Goal: Transaction & Acquisition: Purchase product/service

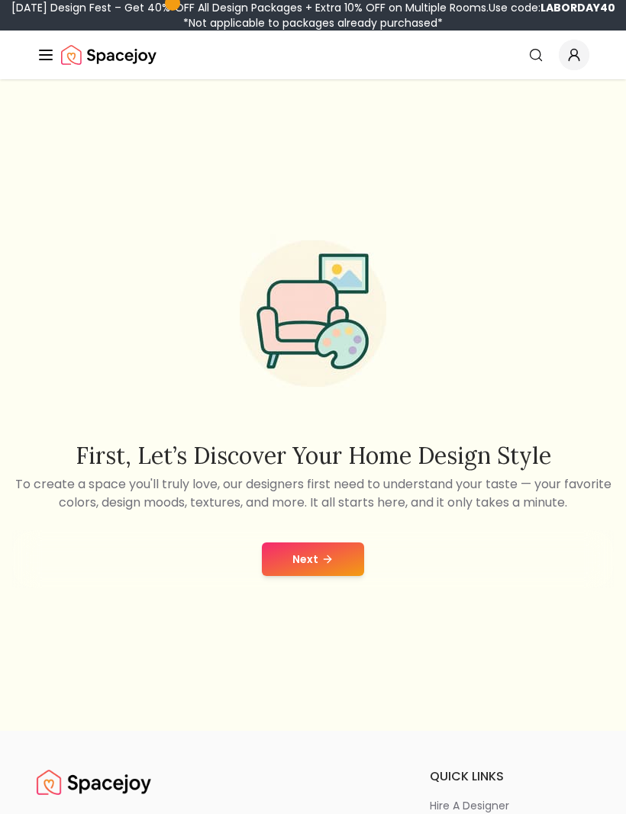
click at [298, 576] on button "Next" at bounding box center [313, 560] width 102 height 34
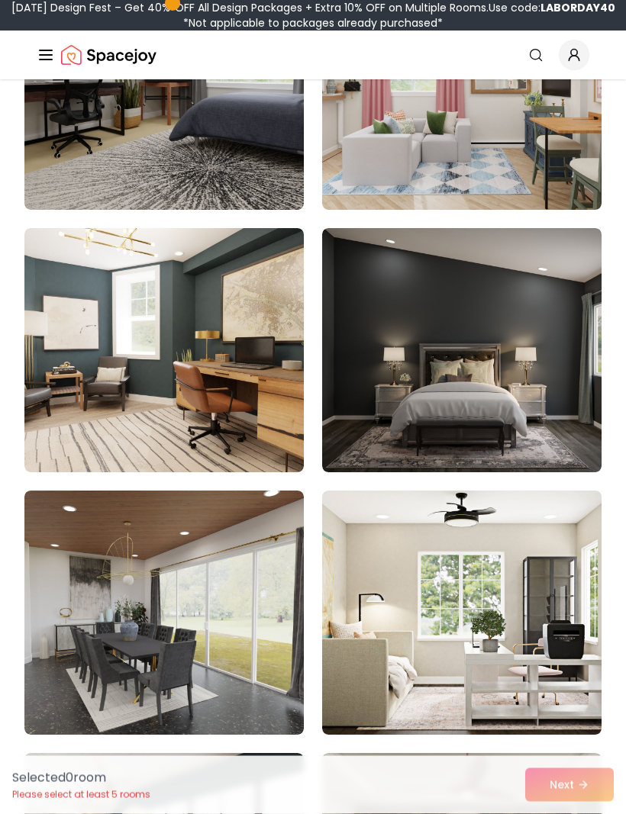
scroll to position [577, 0]
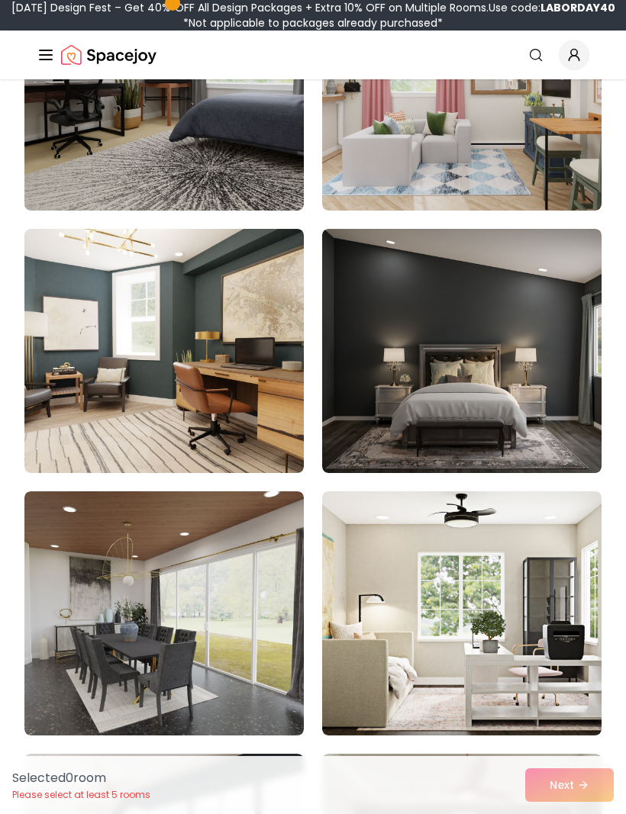
click at [544, 385] on img at bounding box center [461, 351] width 279 height 244
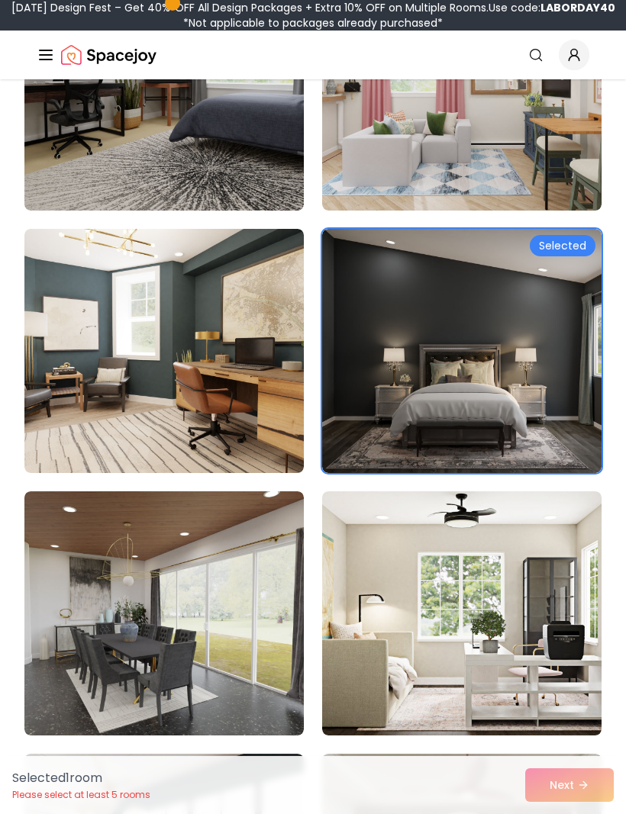
click at [478, 372] on img at bounding box center [461, 351] width 279 height 244
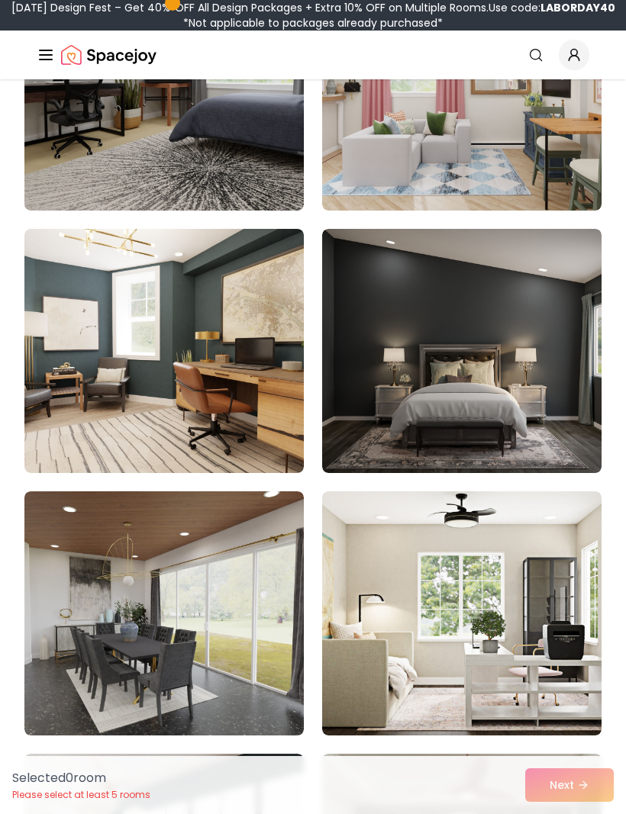
click at [572, 246] on img at bounding box center [461, 351] width 279 height 244
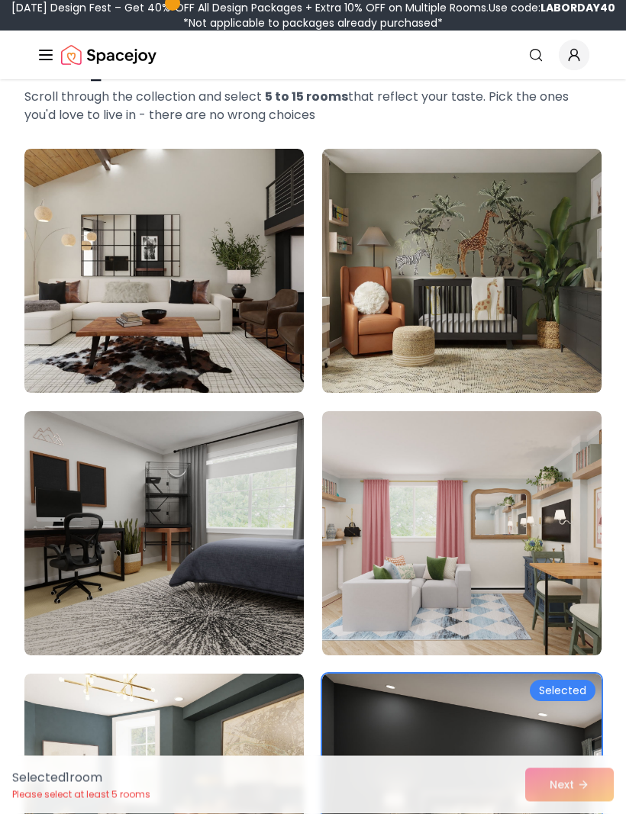
scroll to position [0, 0]
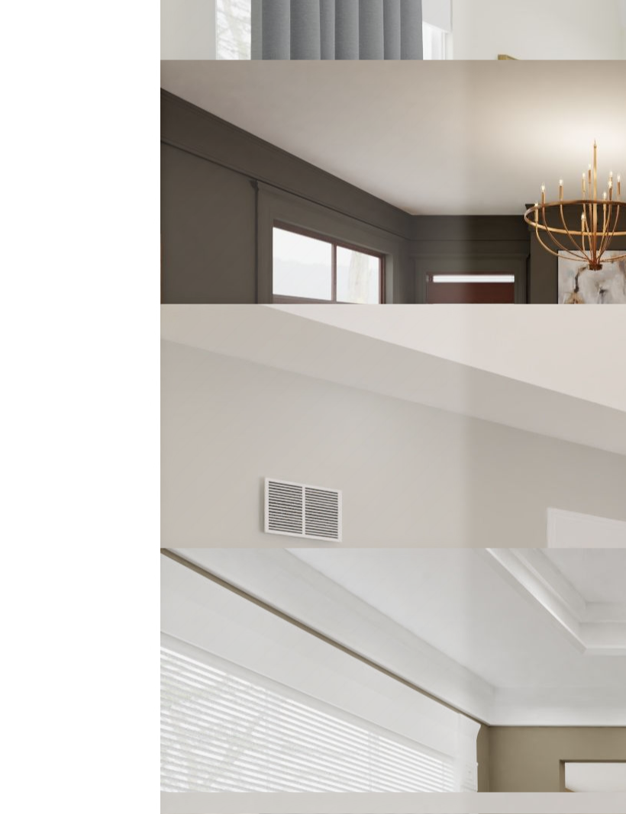
scroll to position [5460, 0]
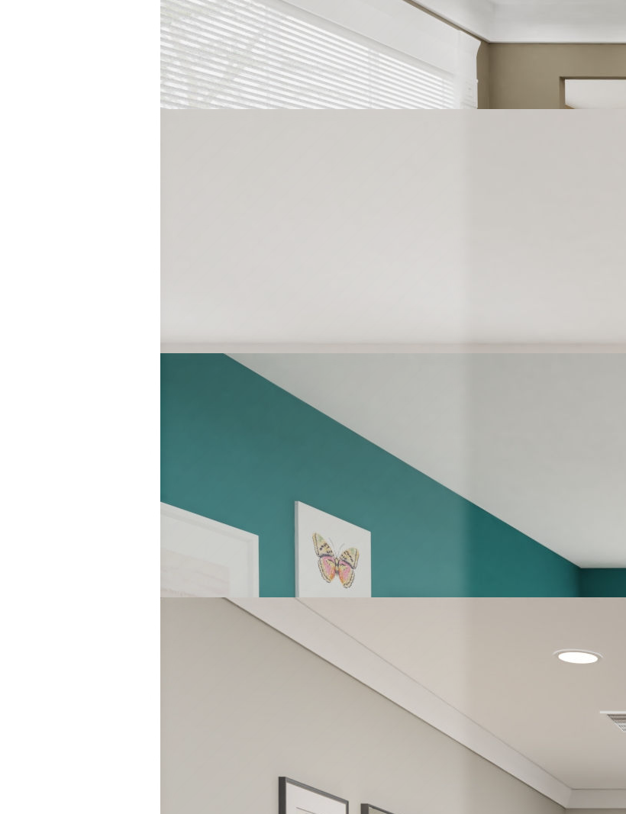
scroll to position [6181, 0]
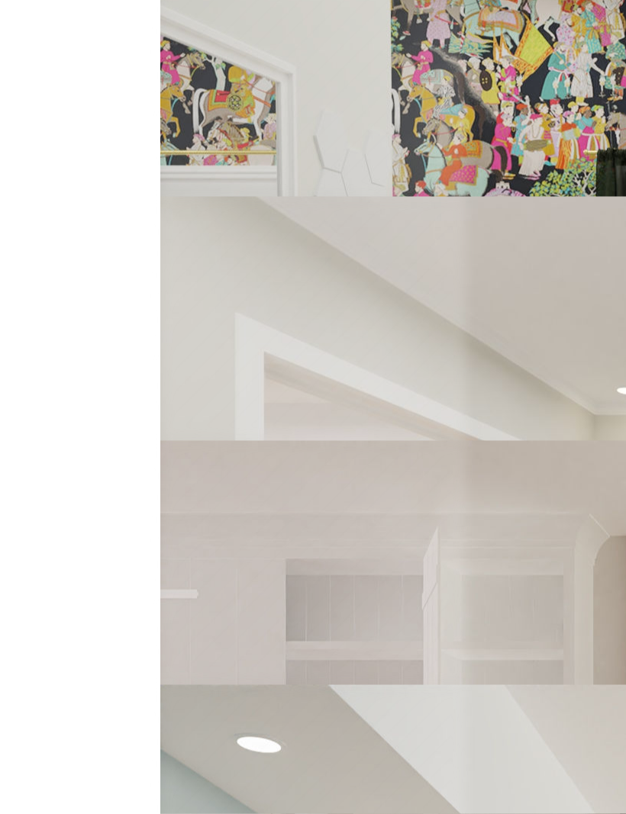
scroll to position [8254, 0]
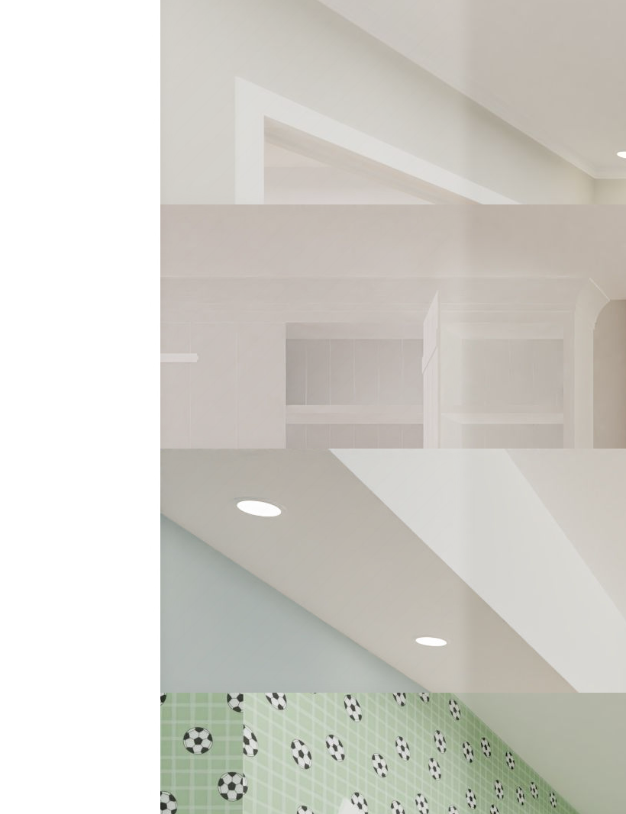
scroll to position [8491, 0]
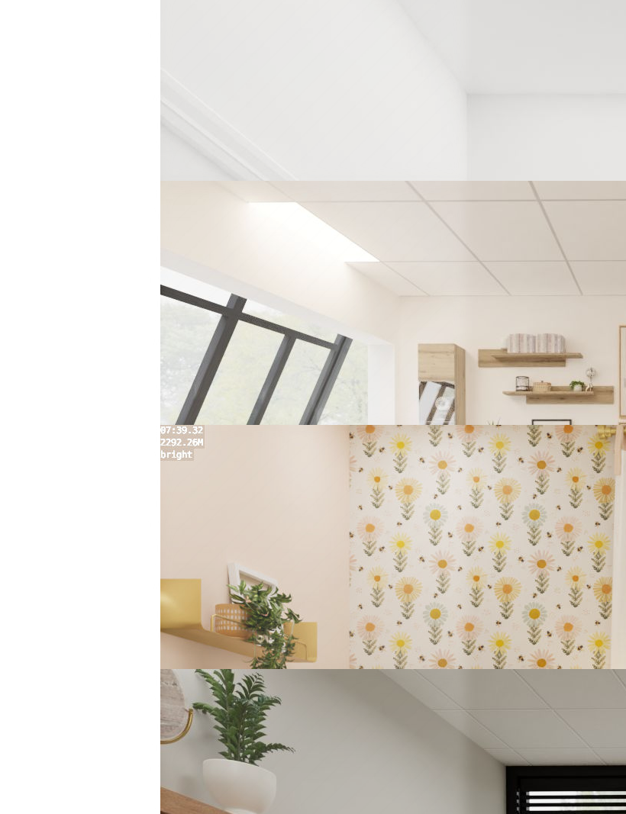
scroll to position [9494, 0]
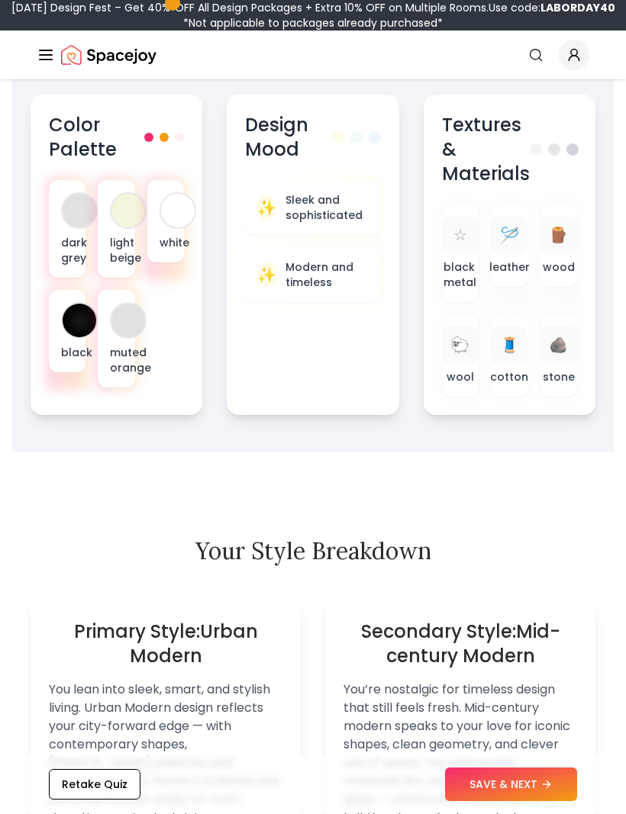
scroll to position [875, 0]
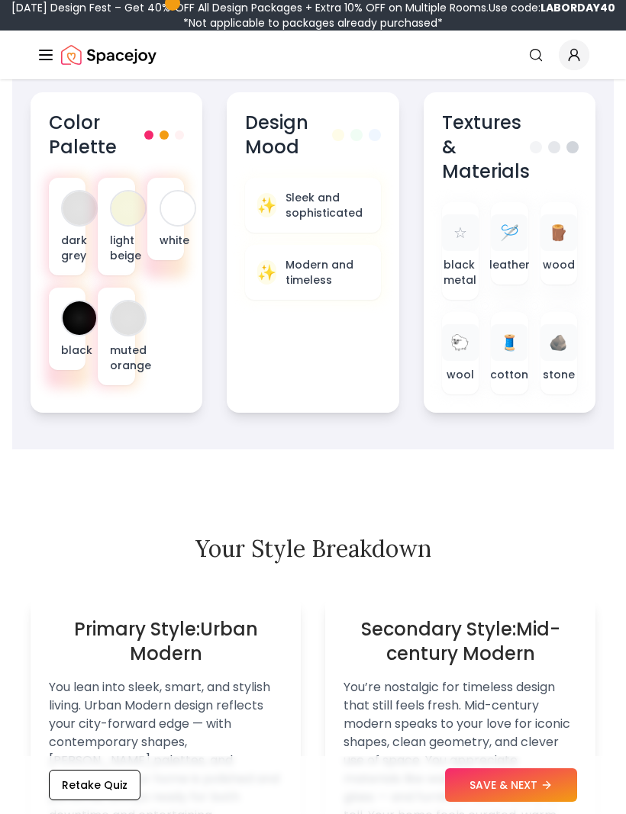
click at [556, 802] on button "SAVE & NEXT" at bounding box center [511, 785] width 132 height 34
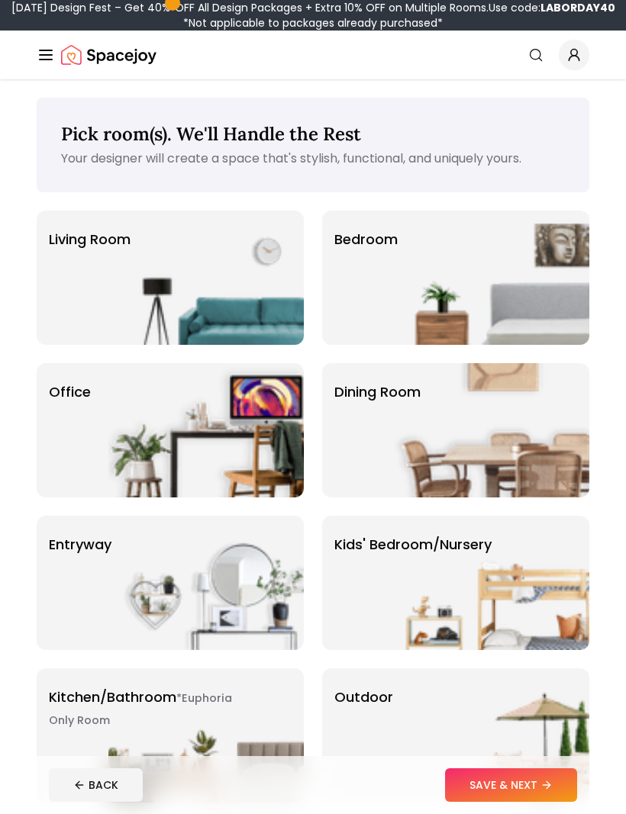
click at [571, 308] on img at bounding box center [491, 278] width 195 height 134
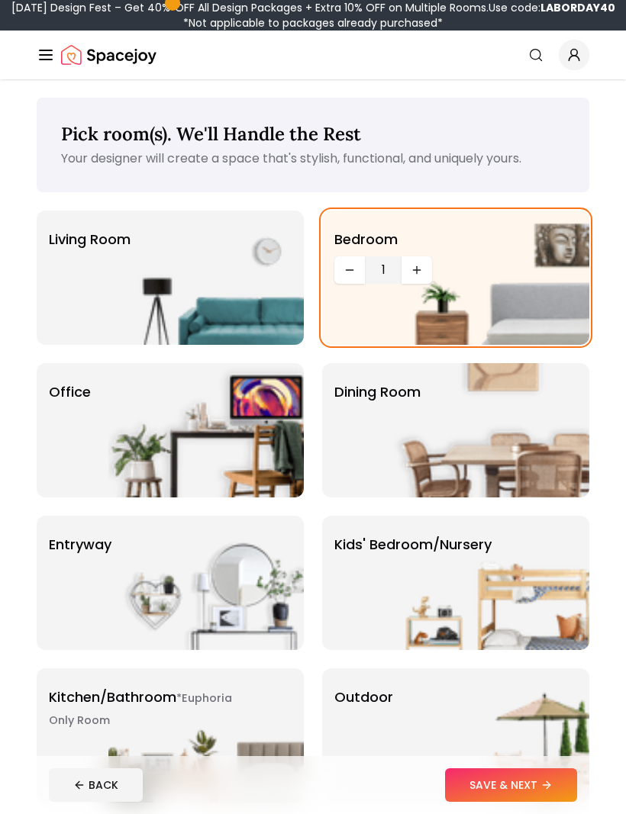
click at [543, 784] on icon at bounding box center [546, 785] width 12 height 12
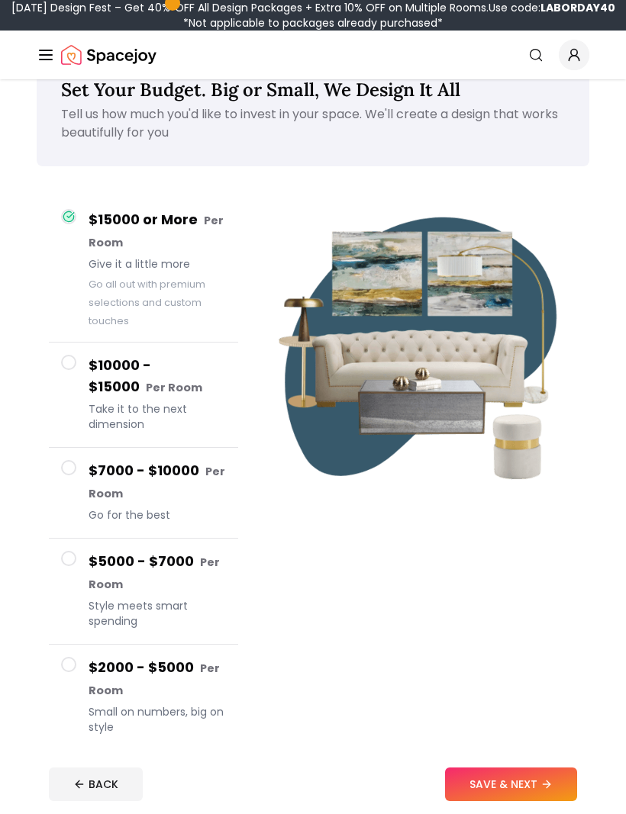
click at [85, 674] on button "$2000 - $5000 Per Room Small on numbers, big on style" at bounding box center [143, 698] width 189 height 105
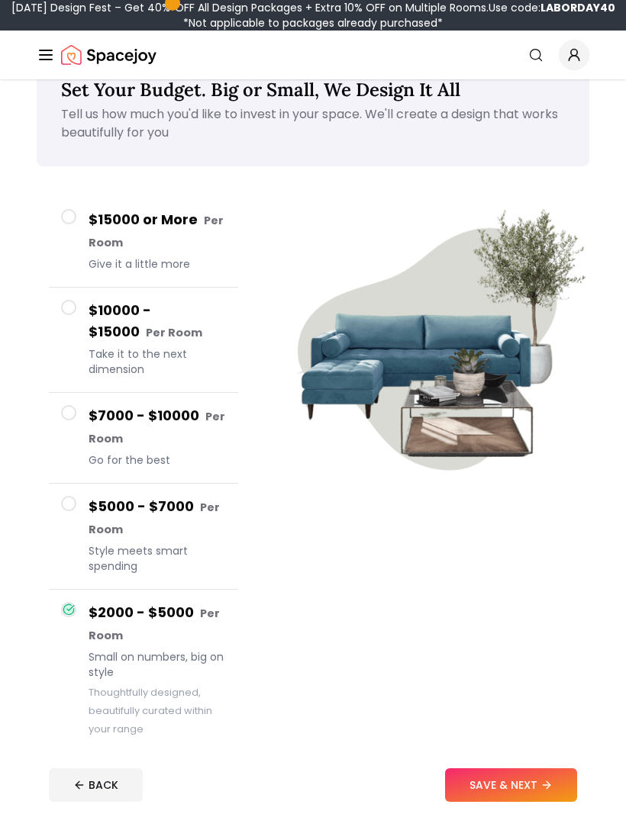
click at [546, 802] on button "SAVE & NEXT" at bounding box center [511, 785] width 132 height 34
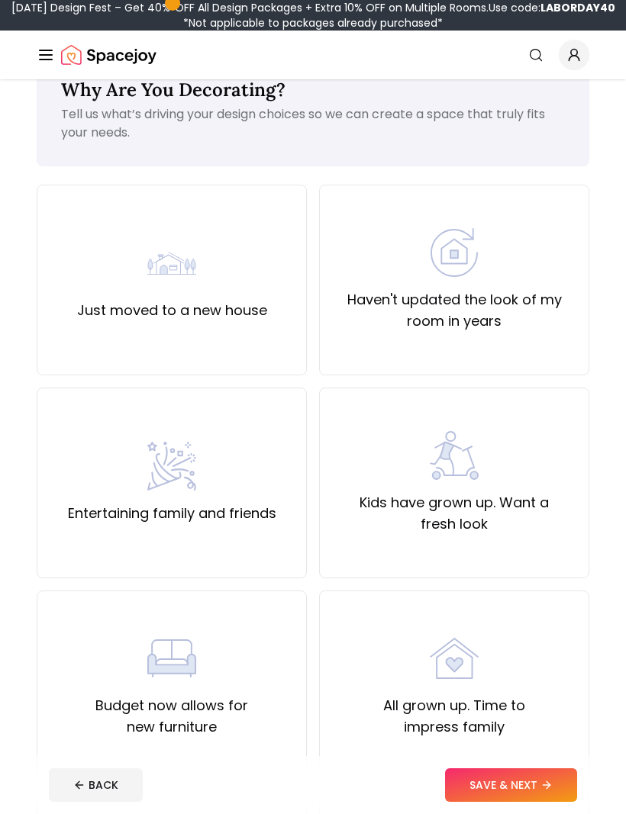
click at [555, 340] on div "Haven't updated the look of my room in years" at bounding box center [454, 280] width 270 height 191
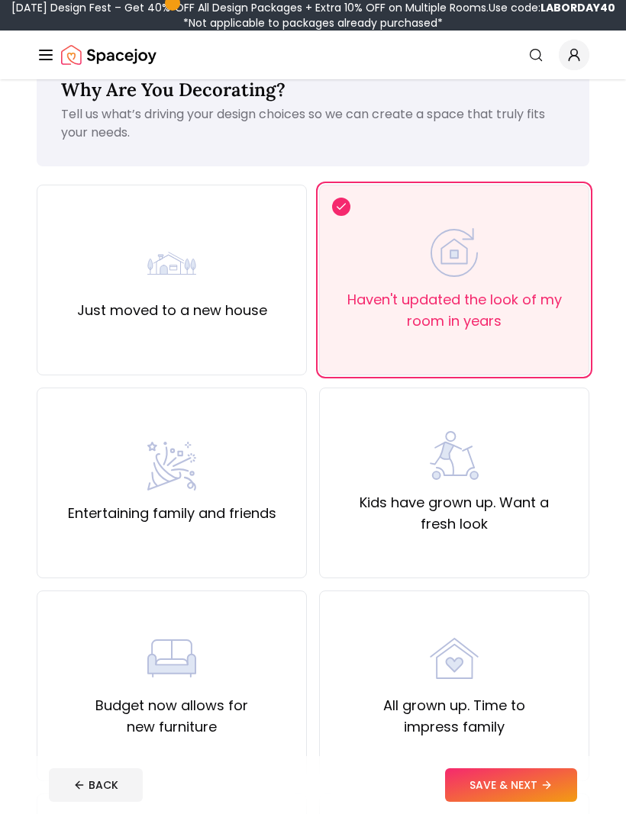
click at [563, 802] on button "SAVE & NEXT" at bounding box center [511, 785] width 132 height 34
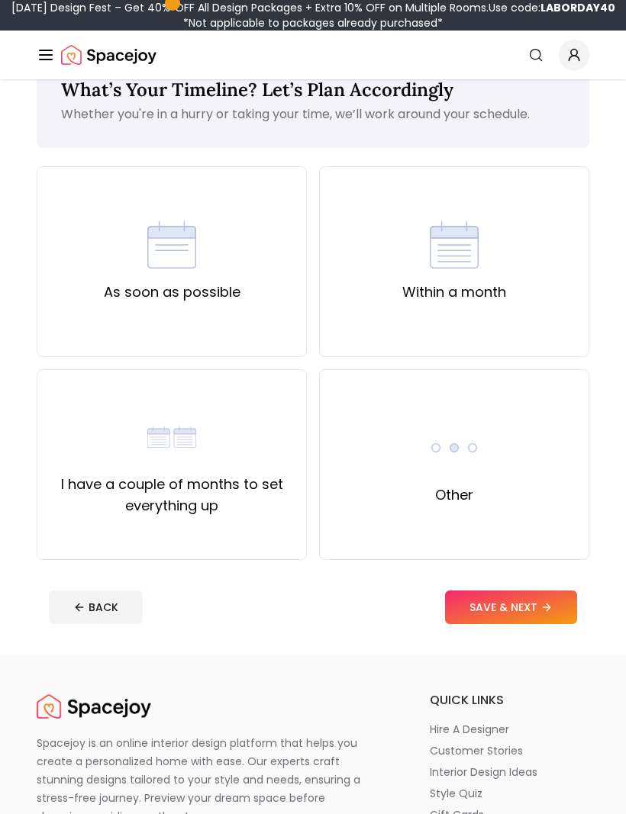
click at [53, 294] on div "As soon as possible" at bounding box center [172, 261] width 270 height 191
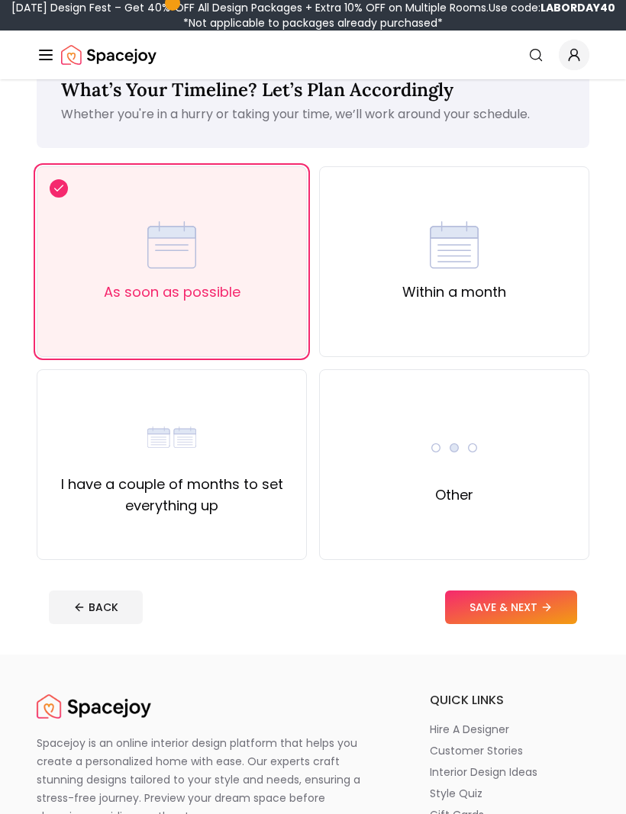
click at [559, 603] on button "SAVE & NEXT" at bounding box center [511, 608] width 132 height 34
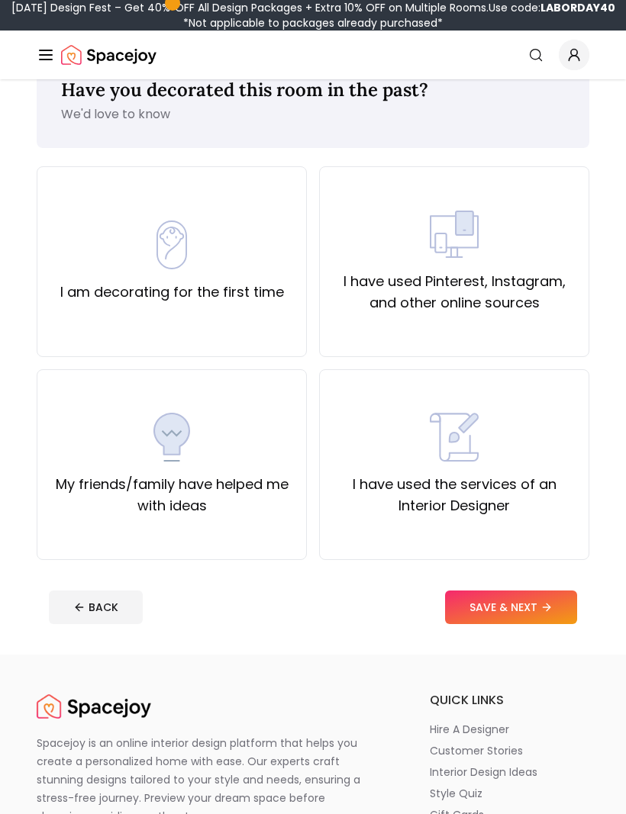
click at [47, 297] on div "I am decorating for the first time" at bounding box center [172, 261] width 270 height 191
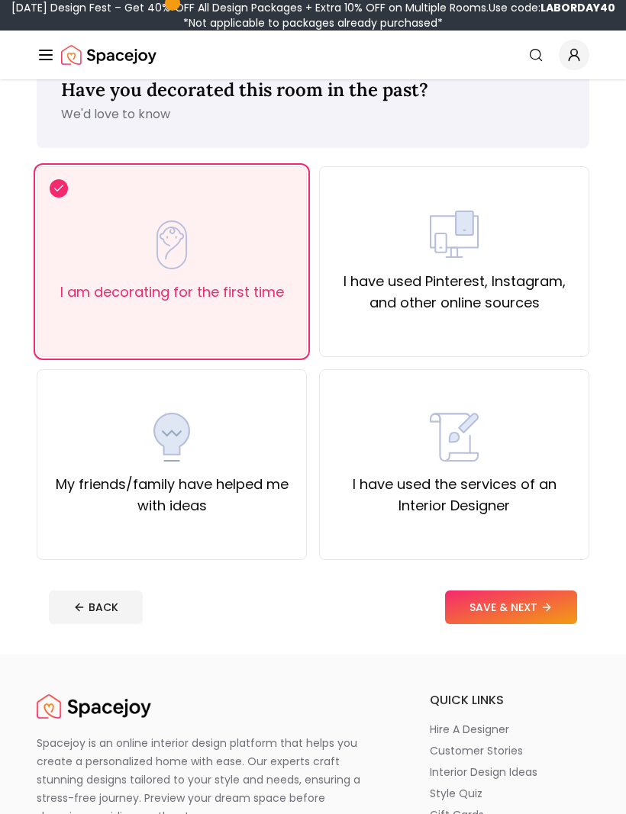
click at [564, 592] on button "SAVE & NEXT" at bounding box center [511, 608] width 132 height 34
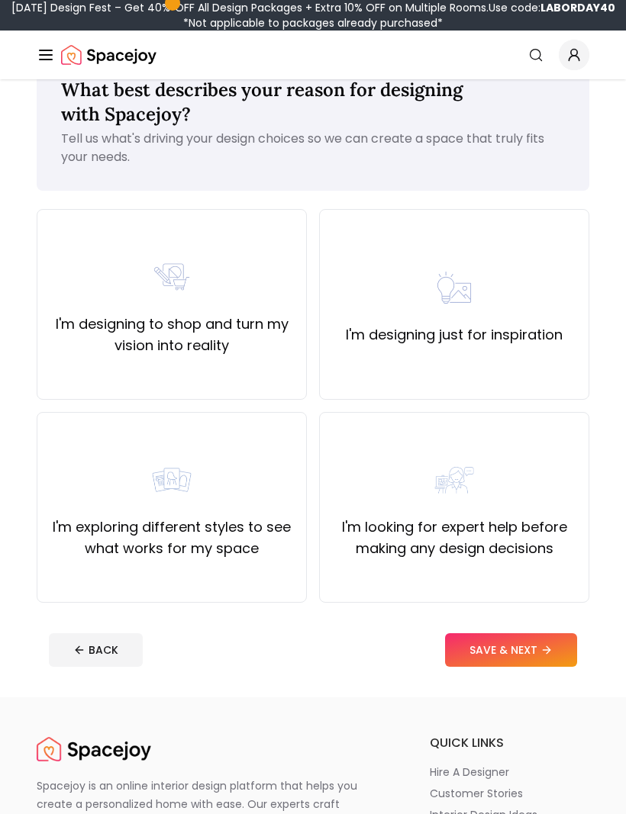
click at [553, 623] on footer "BACK SAVE & NEXT" at bounding box center [313, 650] width 553 height 58
click at [553, 651] on icon at bounding box center [546, 650] width 12 height 12
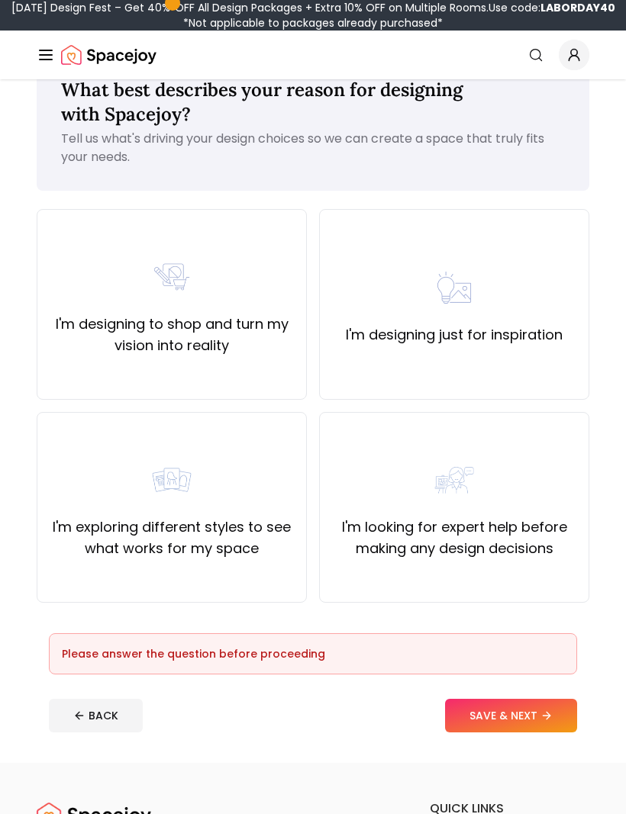
click at [549, 704] on button "SAVE & NEXT" at bounding box center [511, 716] width 132 height 34
click at [62, 470] on div "I'm exploring different styles to see what works for my space" at bounding box center [172, 508] width 244 height 104
click at [547, 714] on icon at bounding box center [546, 716] width 12 height 12
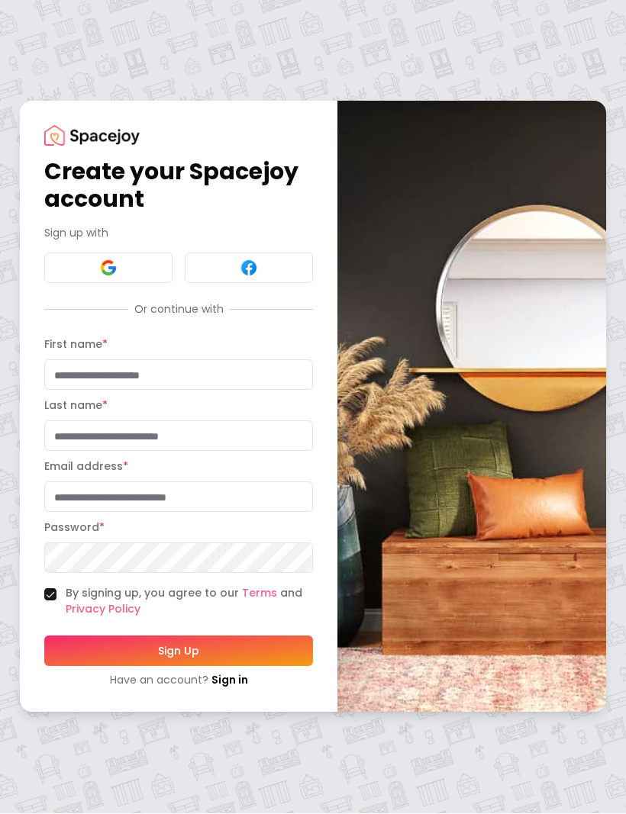
click at [66, 284] on button at bounding box center [108, 268] width 128 height 31
